Goal: Task Accomplishment & Management: Complete application form

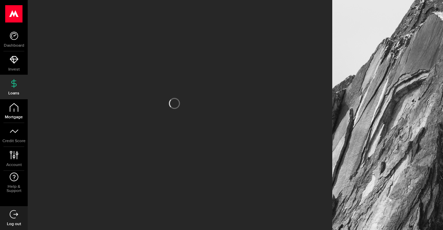
click at [20, 104] on link "Mortgage" at bounding box center [14, 111] width 28 height 24
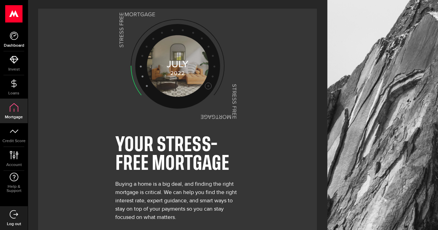
click at [15, 42] on link "Dashboard" at bounding box center [14, 40] width 28 height 24
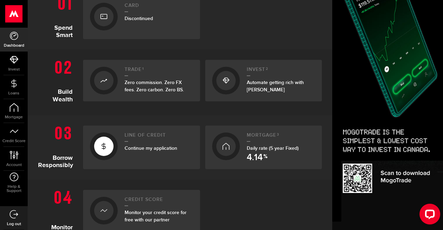
scroll to position [243, 0]
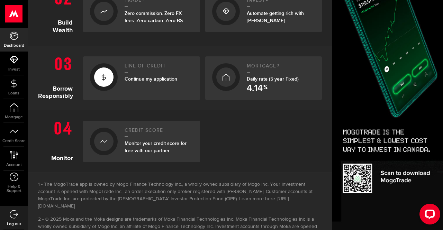
click at [169, 87] on div "Line of credit Continue my application" at bounding box center [159, 78] width 69 height 30
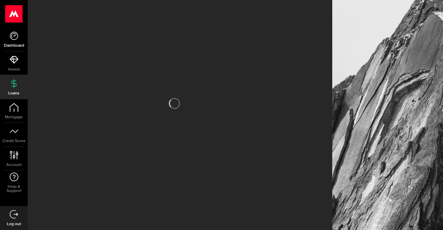
click at [10, 38] on icon at bounding box center [14, 36] width 9 height 9
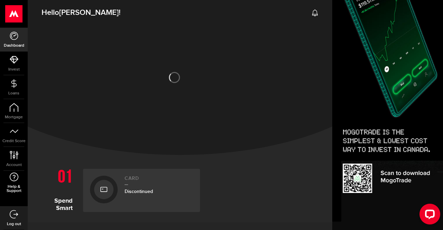
click at [17, 175] on icon at bounding box center [13, 177] width 9 height 9
